Goal: Task Accomplishment & Management: Use online tool/utility

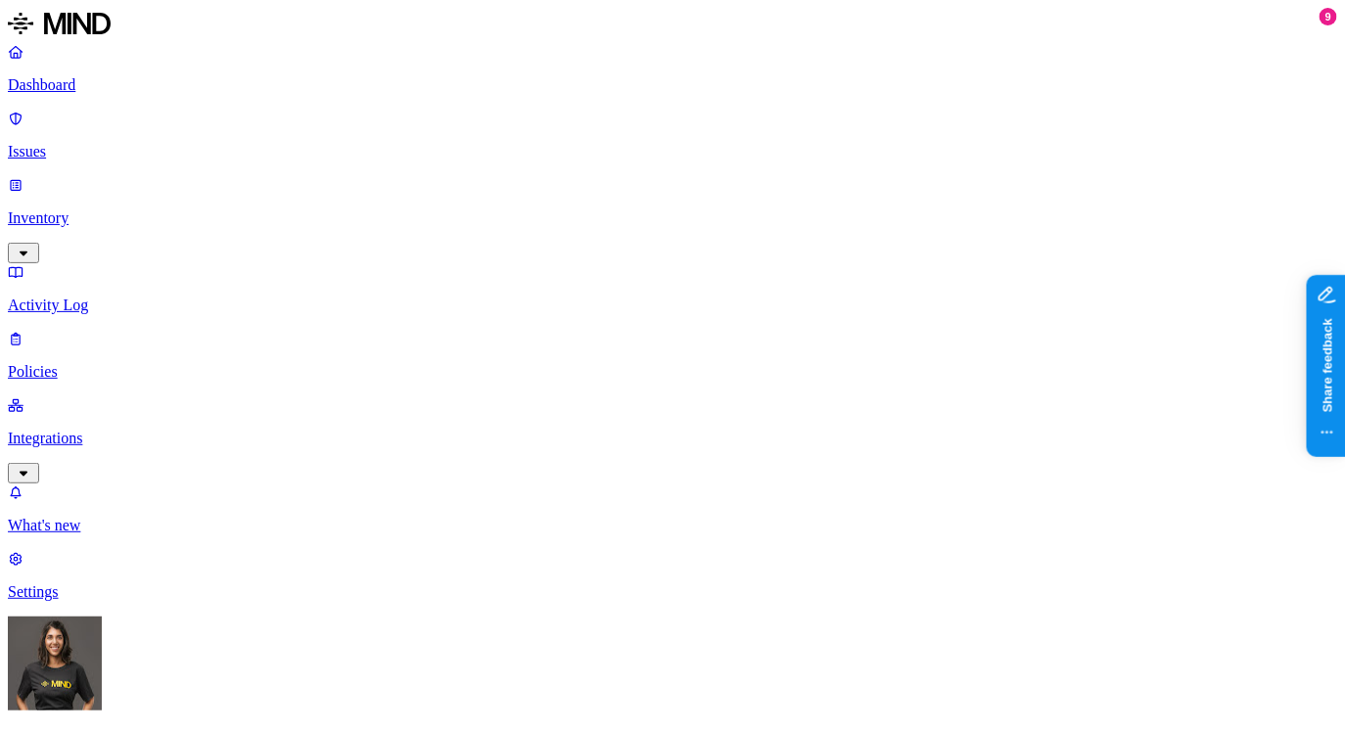
click at [81, 430] on p "Integrations" at bounding box center [672, 439] width 1329 height 18
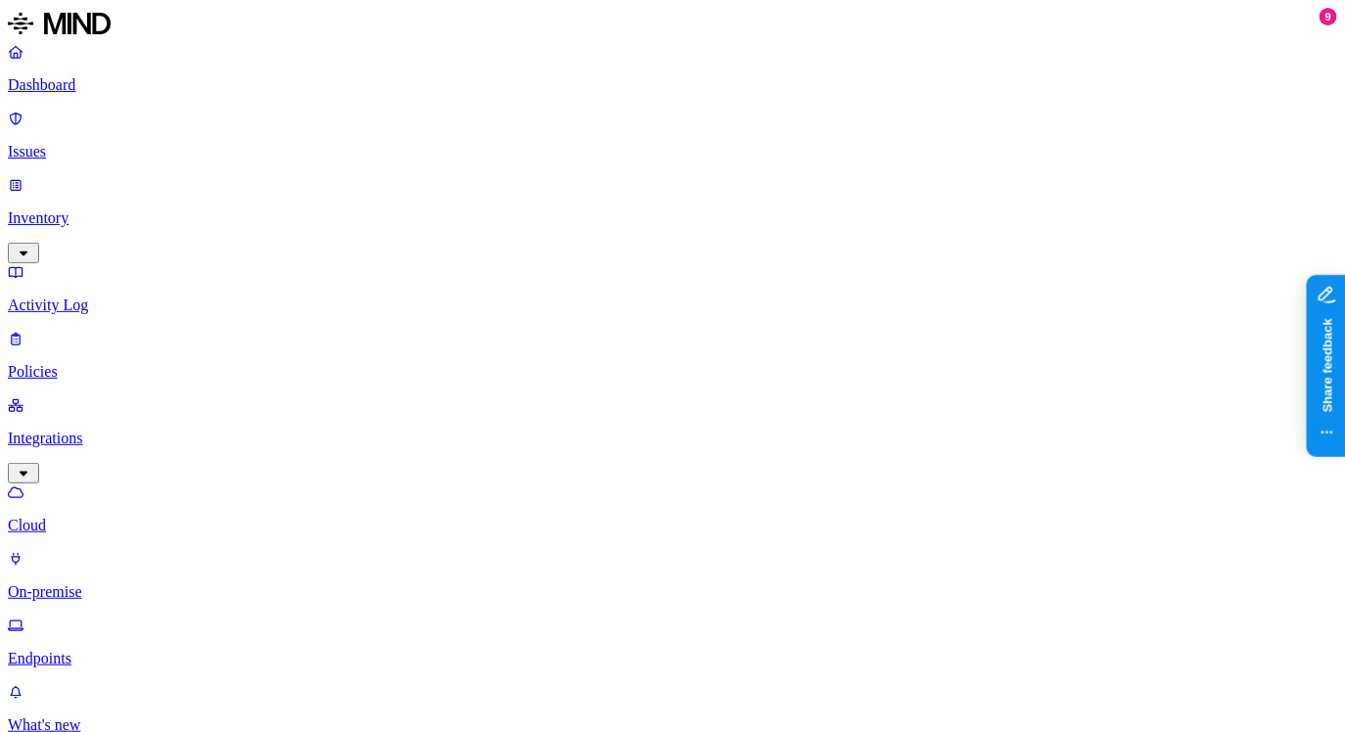
click at [142, 650] on p "Endpoints" at bounding box center [672, 659] width 1329 height 18
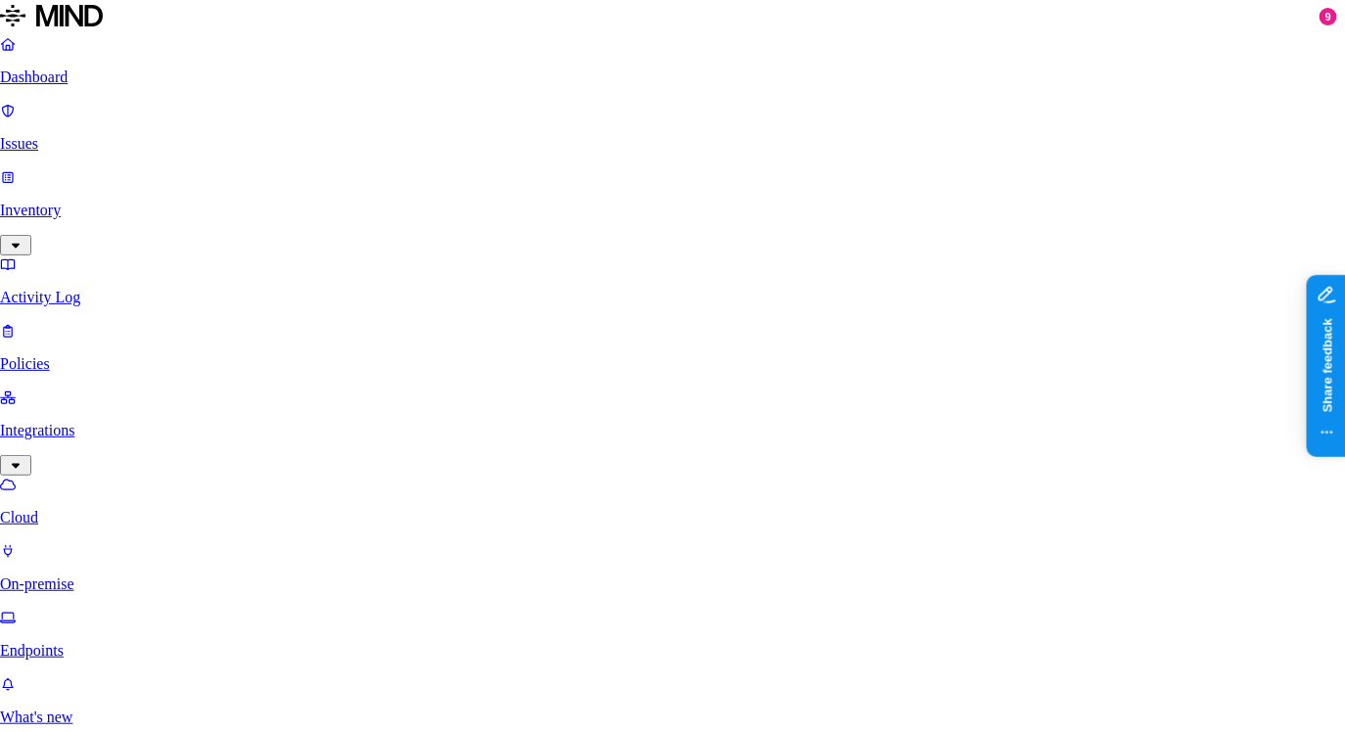
drag, startPoint x: 789, startPoint y: 150, endPoint x: 475, endPoint y: 153, distance: 314.1
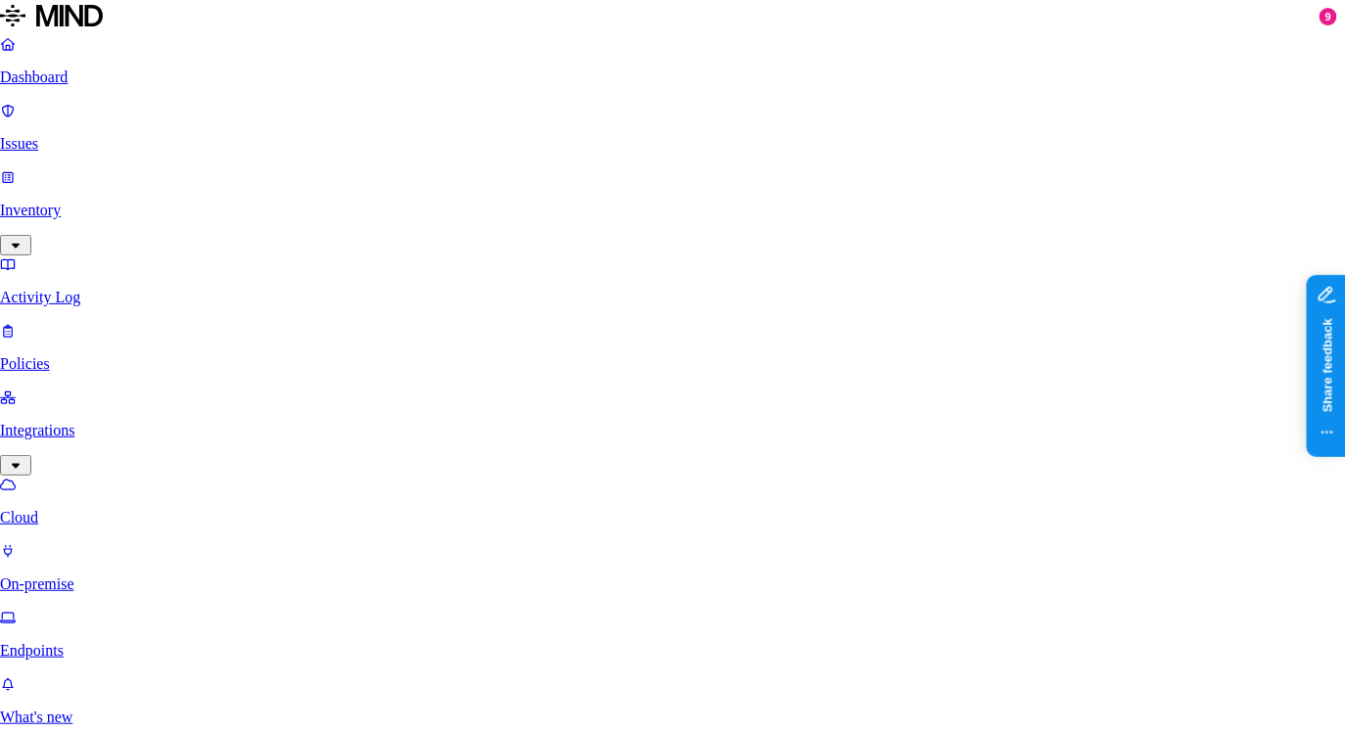
copy p "Before deploying MIND on endpoints, please consult th"
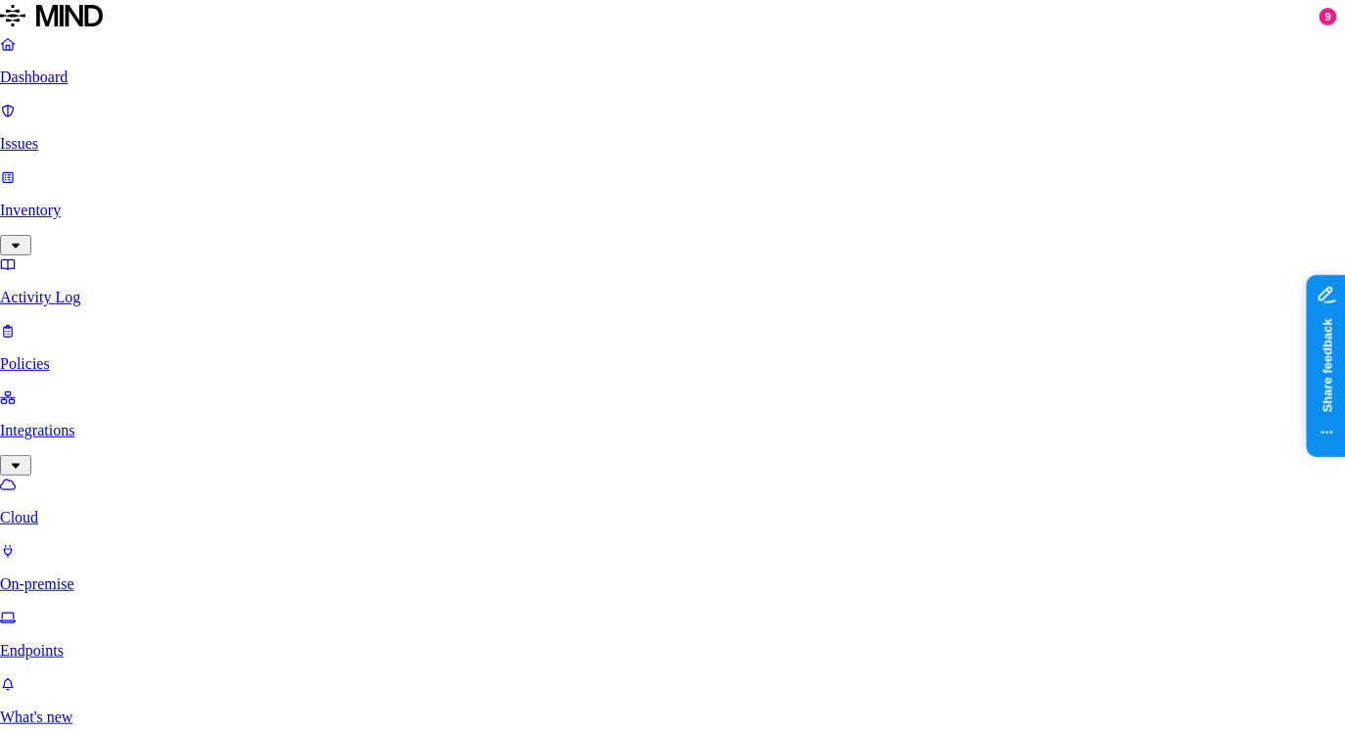
copy p "This manual will guide you through the deployment process. If you have any more…"
